Goal: Information Seeking & Learning: Learn about a topic

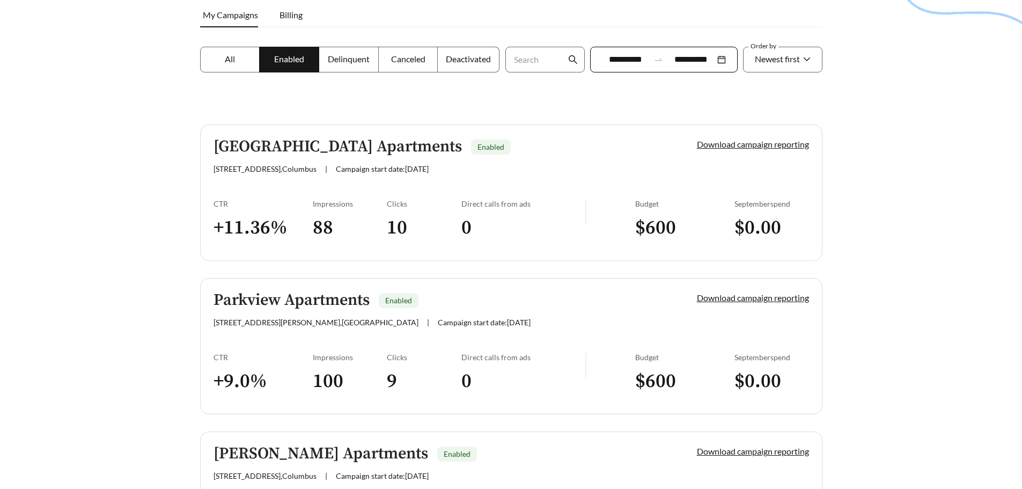
scroll to position [161, 0]
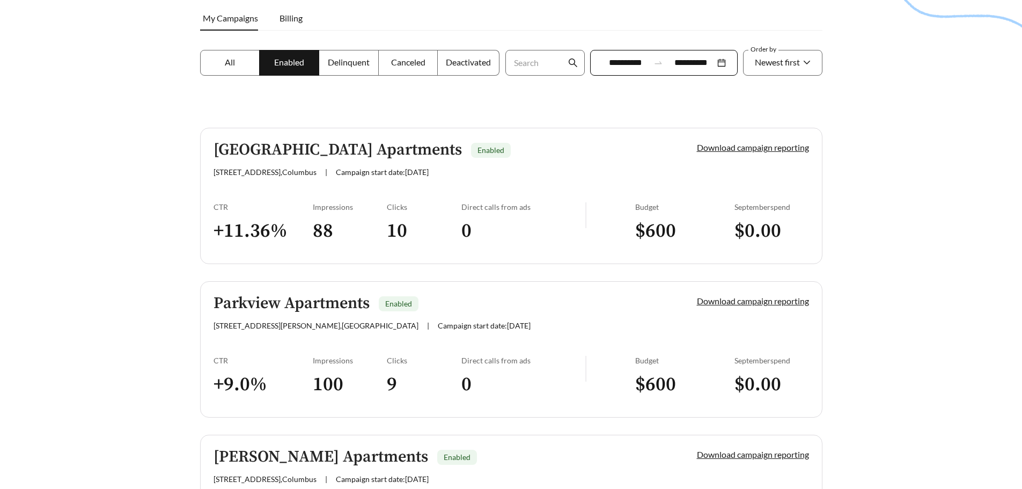
click at [274, 149] on h5 "[GEOGRAPHIC_DATA] Apartments" at bounding box center [338, 150] width 248 height 18
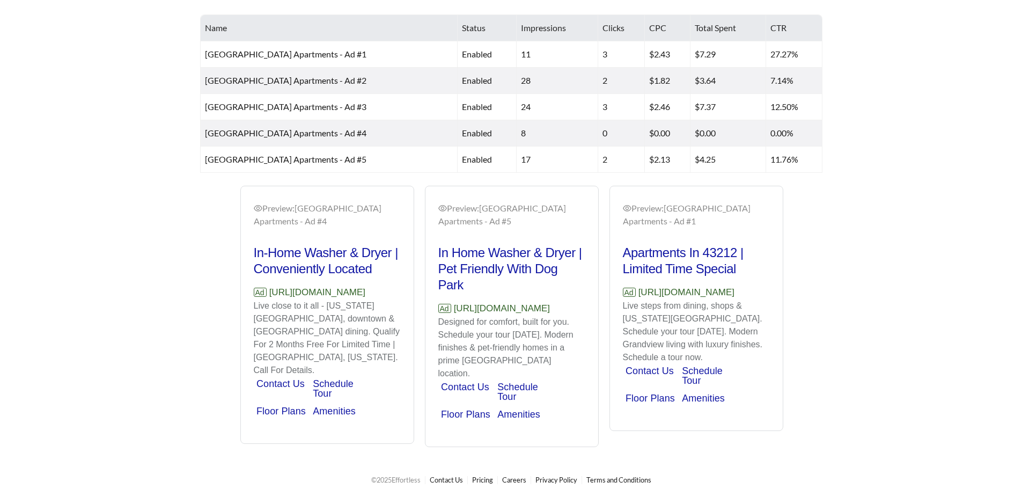
scroll to position [590, 0]
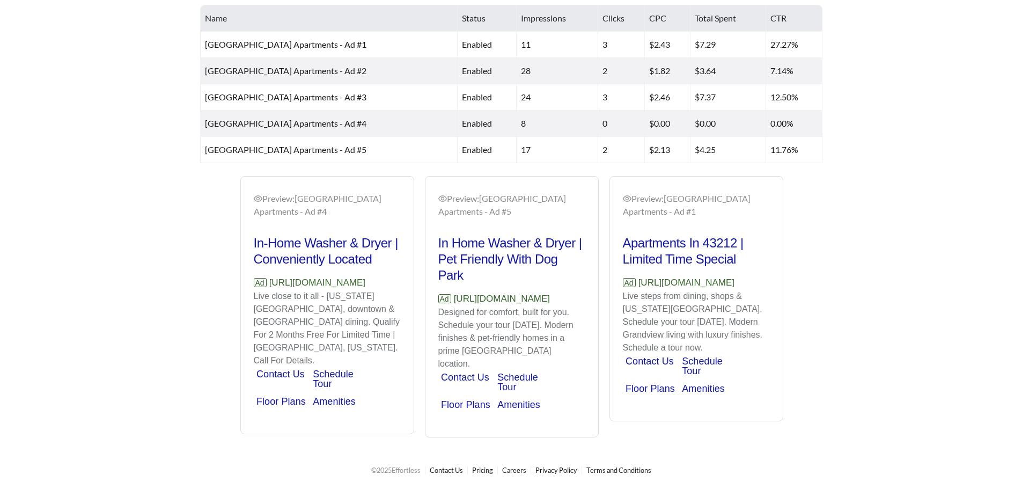
scroll to position [161, 0]
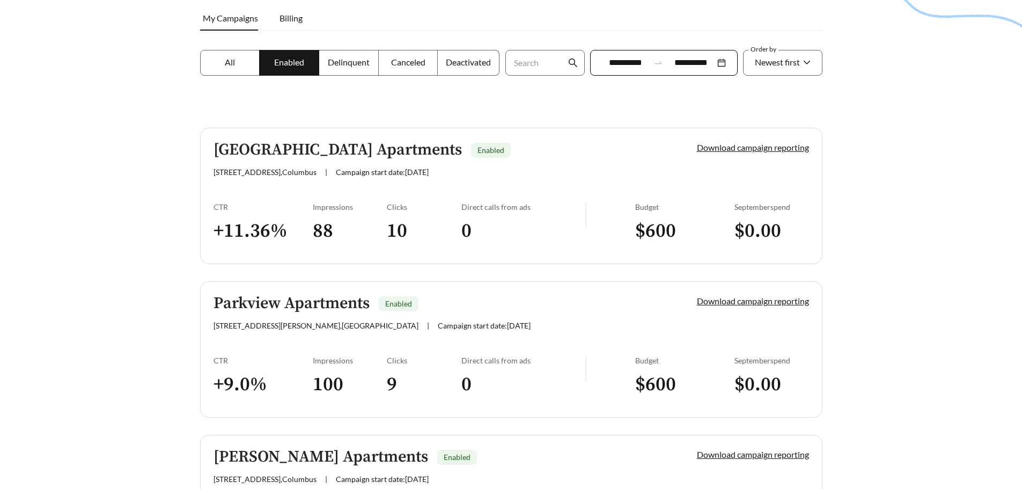
click at [322, 302] on h5 "Parkview Apartments" at bounding box center [292, 304] width 156 height 18
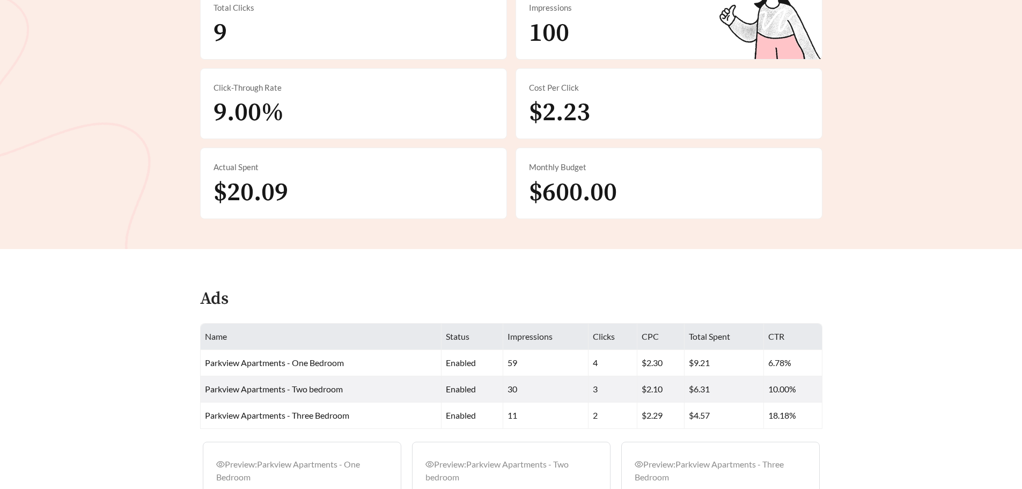
scroll to position [107, 0]
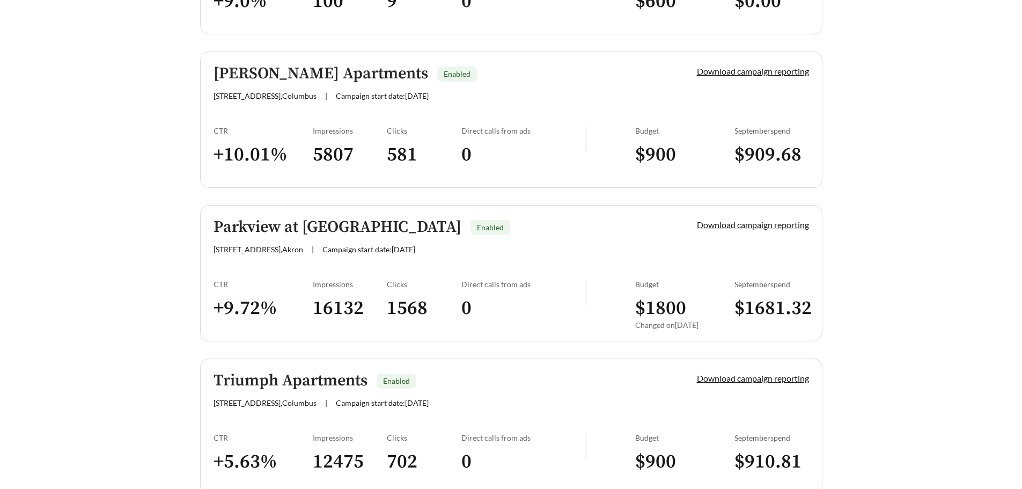
scroll to position [606, 0]
